Goal: Transaction & Acquisition: Purchase product/service

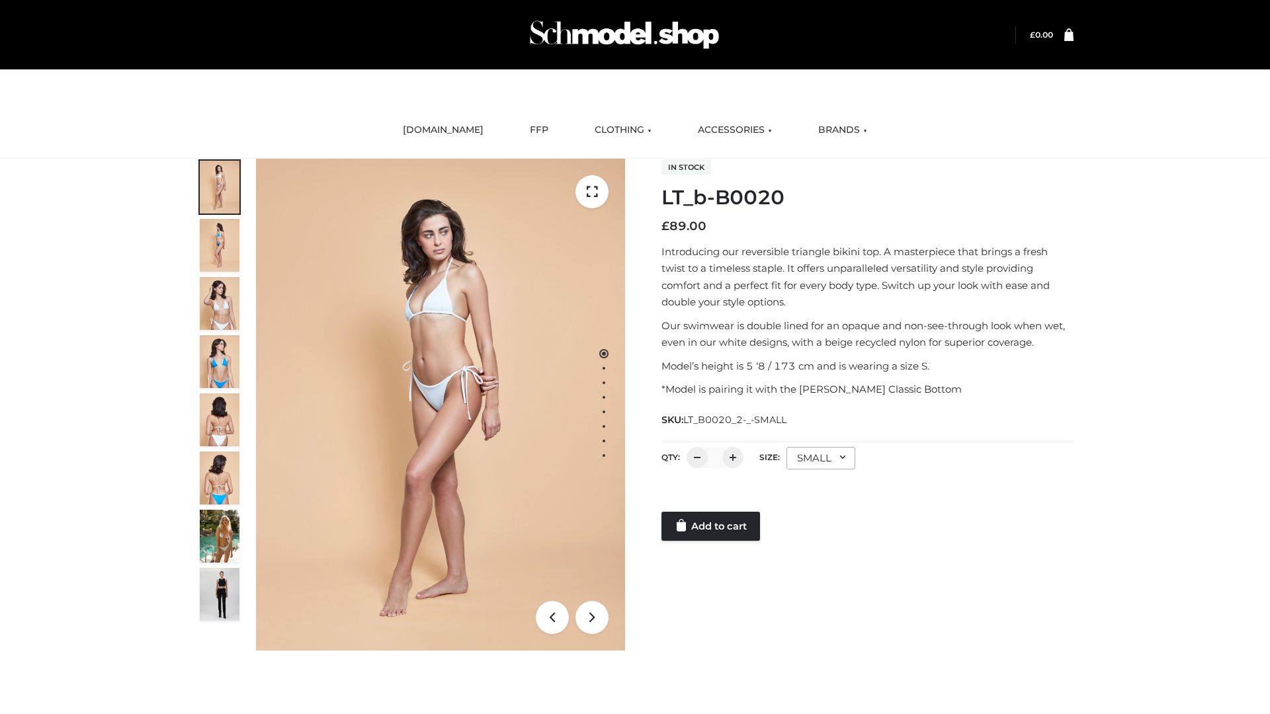
click at [712, 526] on link "Add to cart" at bounding box center [710, 526] width 99 height 29
